Goal: Task Accomplishment & Management: Manage account settings

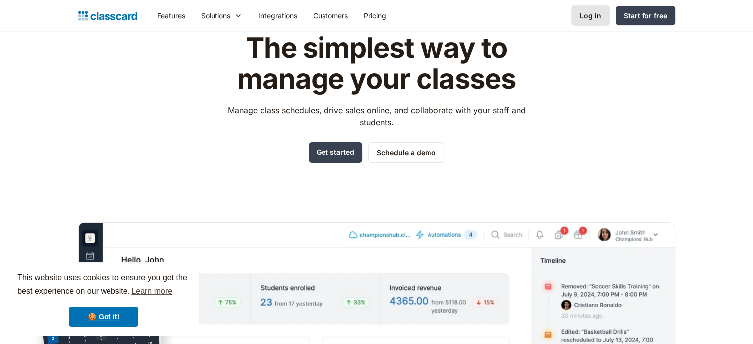
click at [585, 12] on div "Log in" at bounding box center [590, 15] width 21 height 10
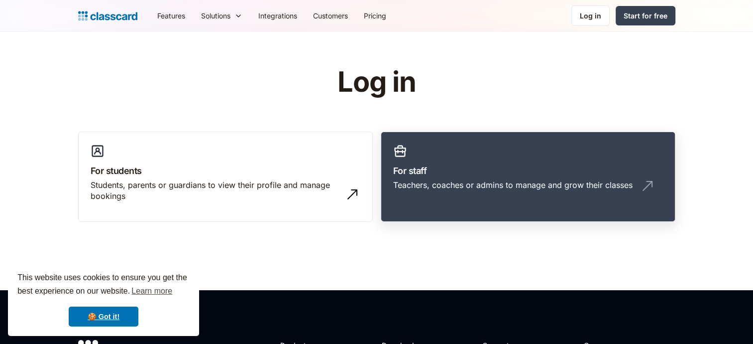
click at [428, 168] on h3 "For staff" at bounding box center [528, 170] width 270 height 13
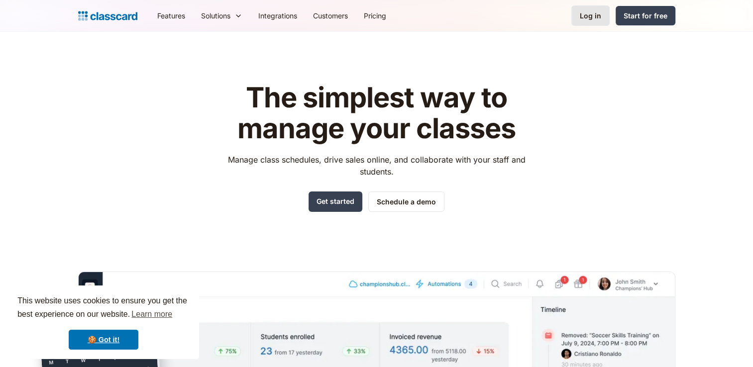
click at [594, 21] on div "Log in" at bounding box center [590, 15] width 21 height 10
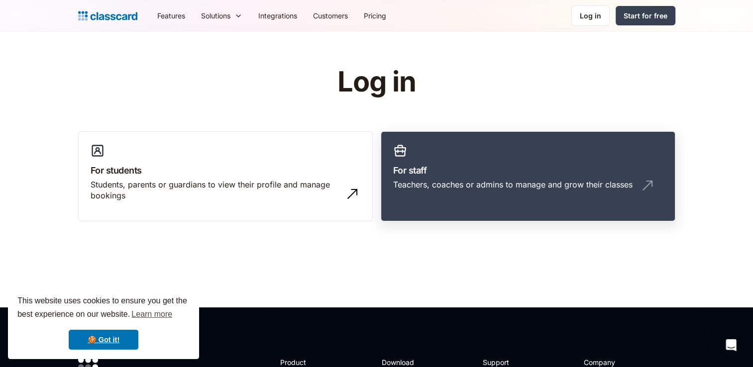
click at [530, 190] on div "Teachers, coaches or admins to manage and grow their classes" at bounding box center [528, 188] width 270 height 19
